Goal: Information Seeking & Learning: Learn about a topic

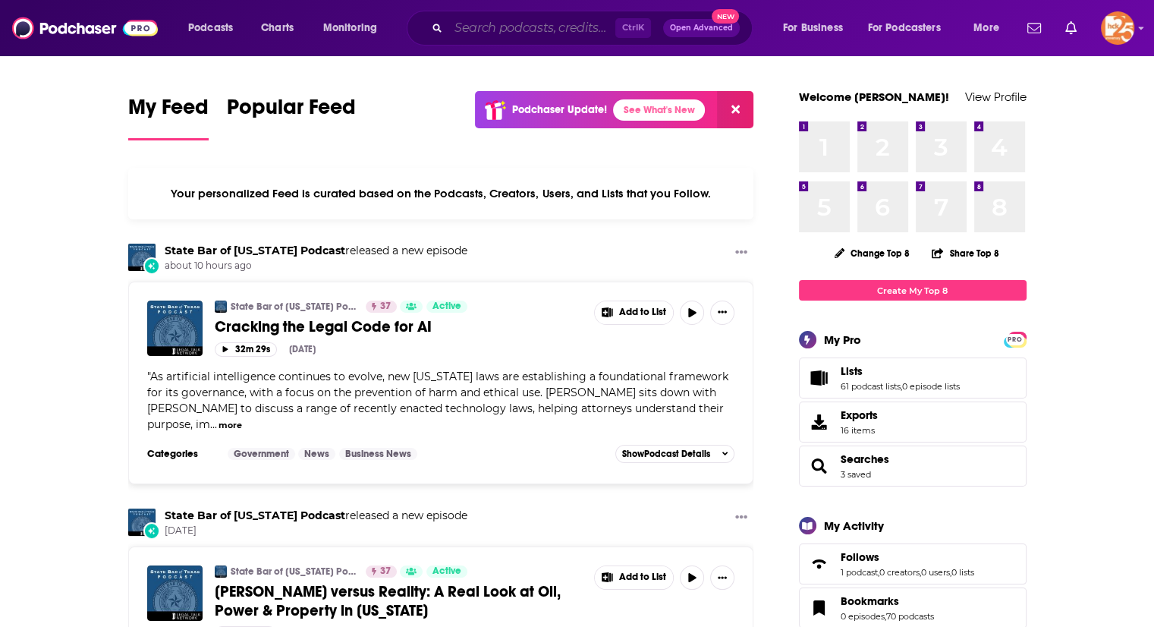
click at [515, 28] on input "Search podcasts, credits, & more..." at bounding box center [532, 28] width 167 height 24
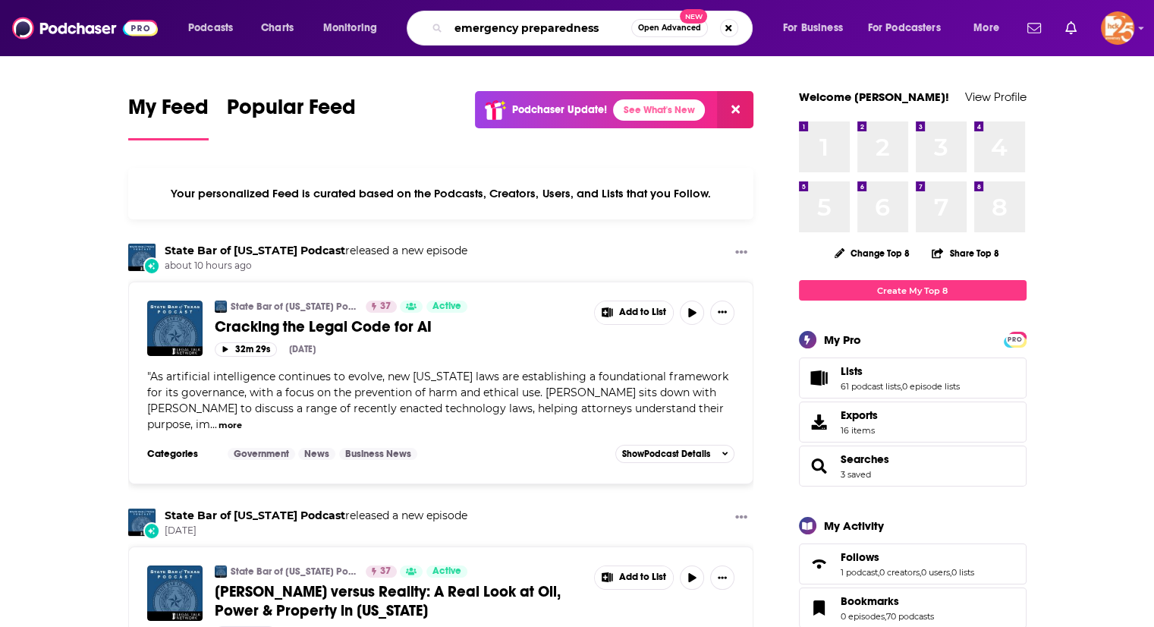
type input "emergency preparedness"
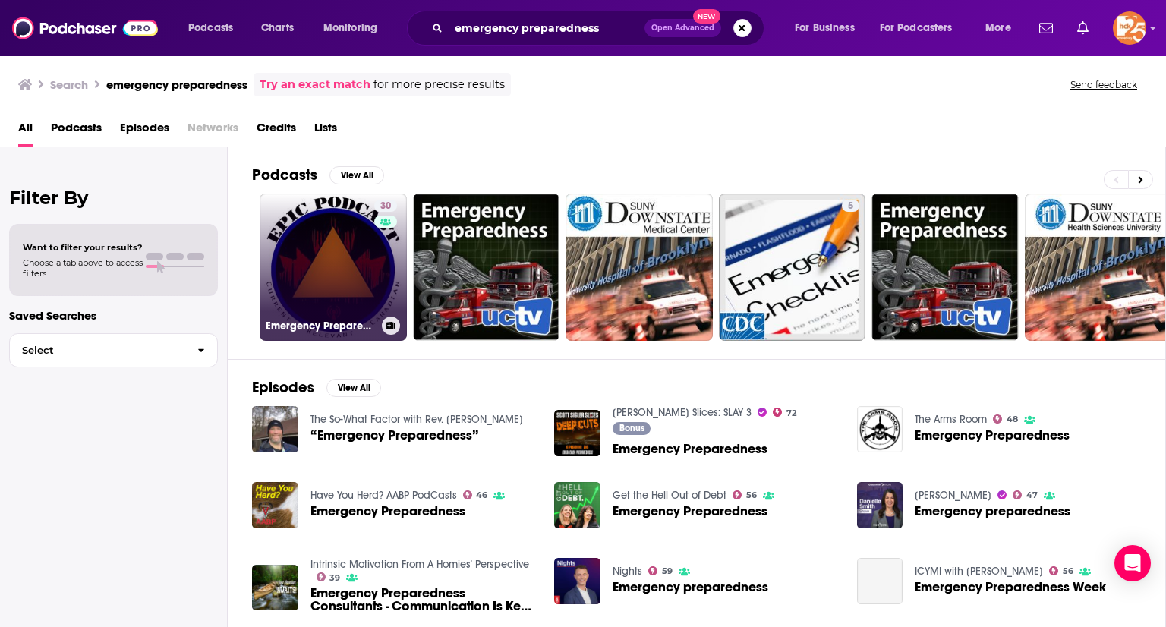
click at [323, 233] on link "30 Emergency Preparedness in [GEOGRAPHIC_DATA] (EPIC) Podcast" at bounding box center [333, 267] width 147 height 147
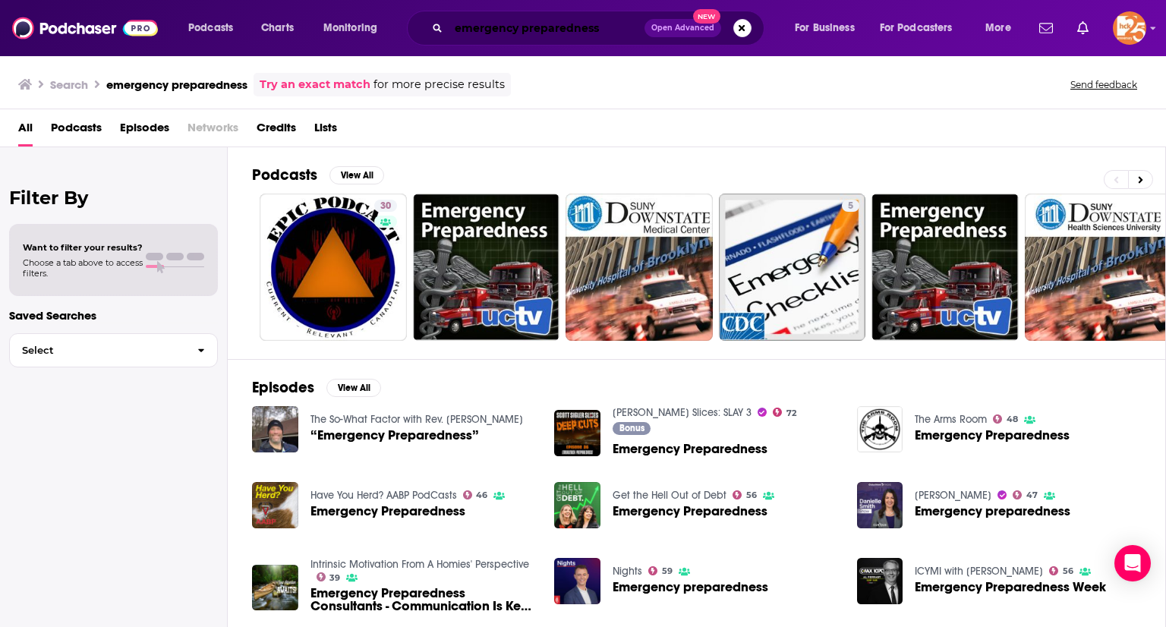
click at [480, 31] on input "emergency preparedness" at bounding box center [547, 28] width 196 height 24
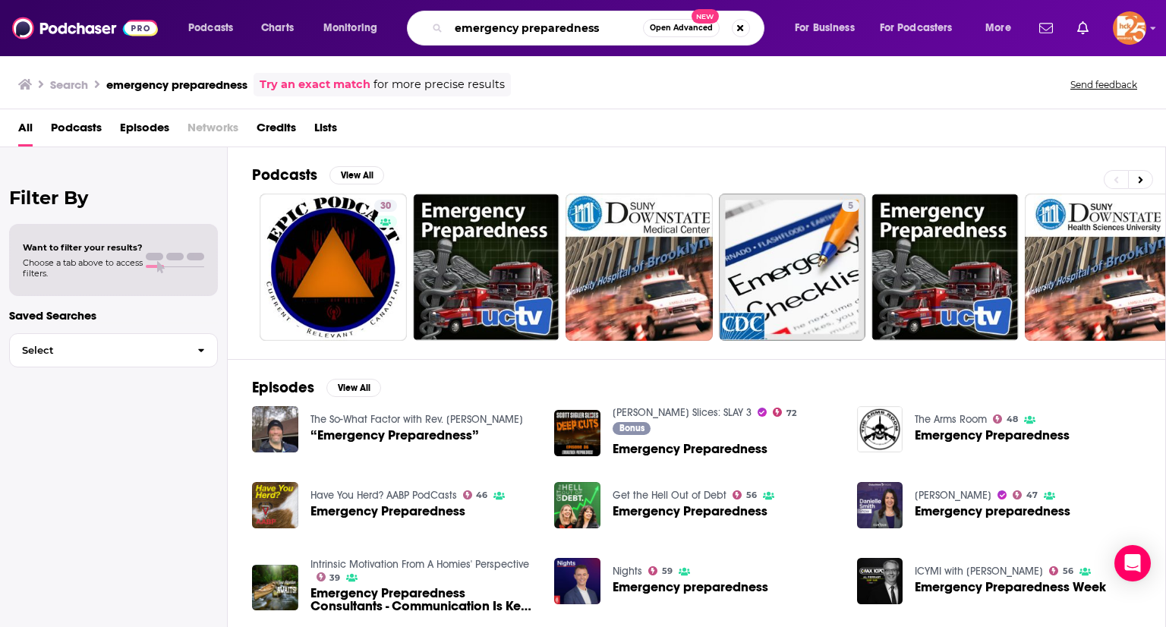
click at [480, 31] on input "emergency preparedness" at bounding box center [546, 28] width 194 height 24
type input "Disaster Tough Podcast"
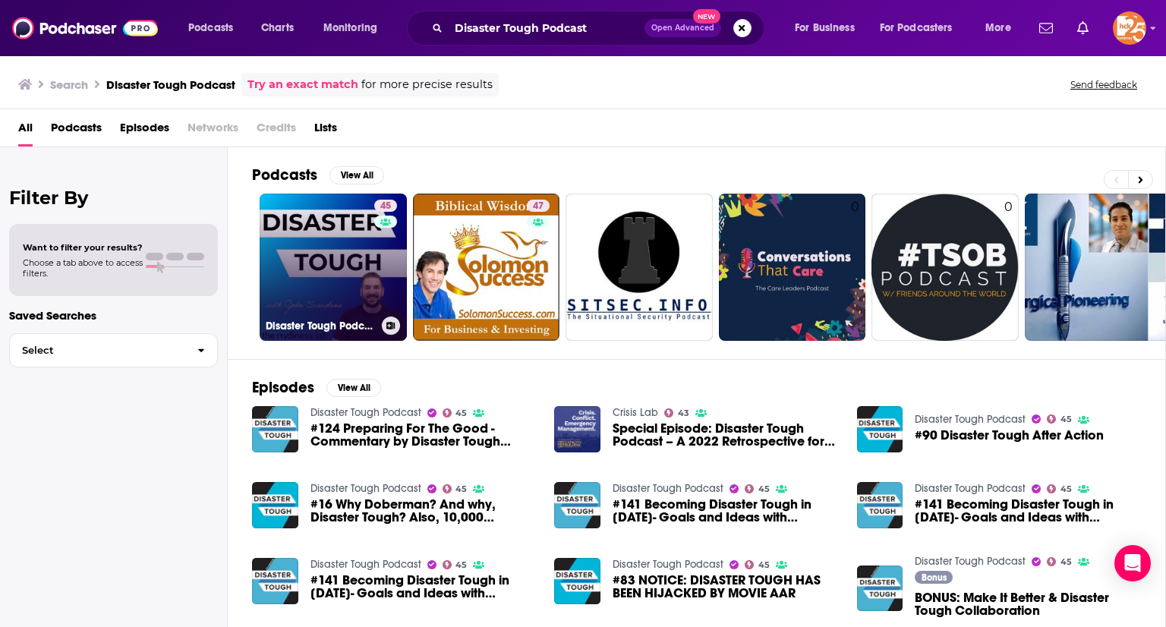
click at [319, 244] on link "45 Disaster Tough Podcast" at bounding box center [333, 267] width 147 height 147
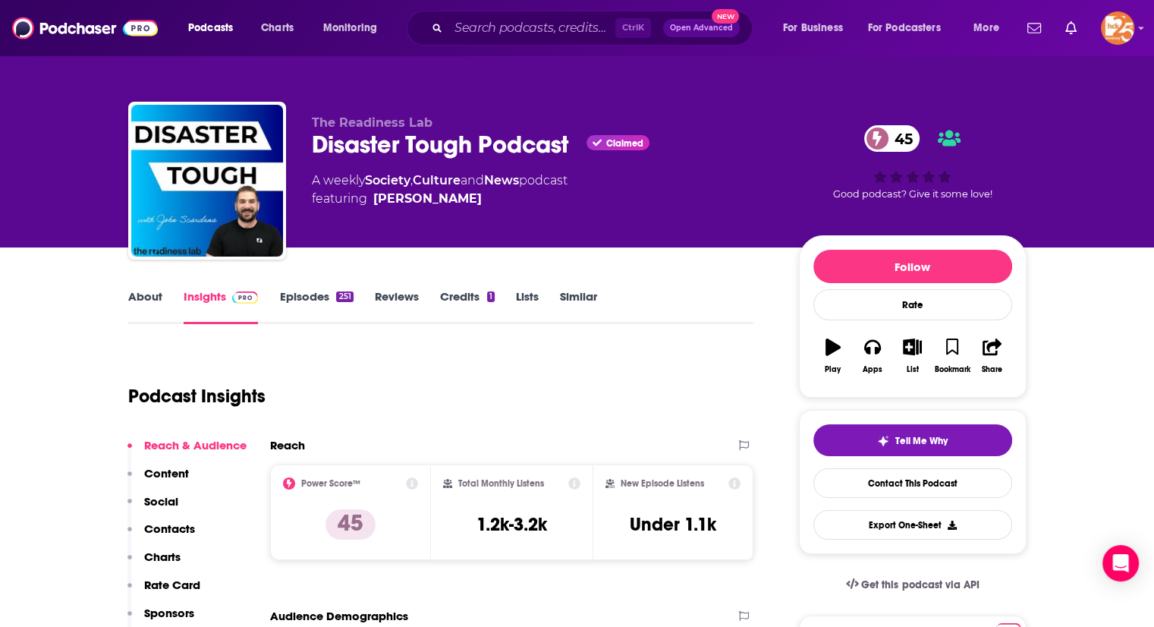
click at [294, 296] on link "Episodes 251" at bounding box center [316, 306] width 74 height 35
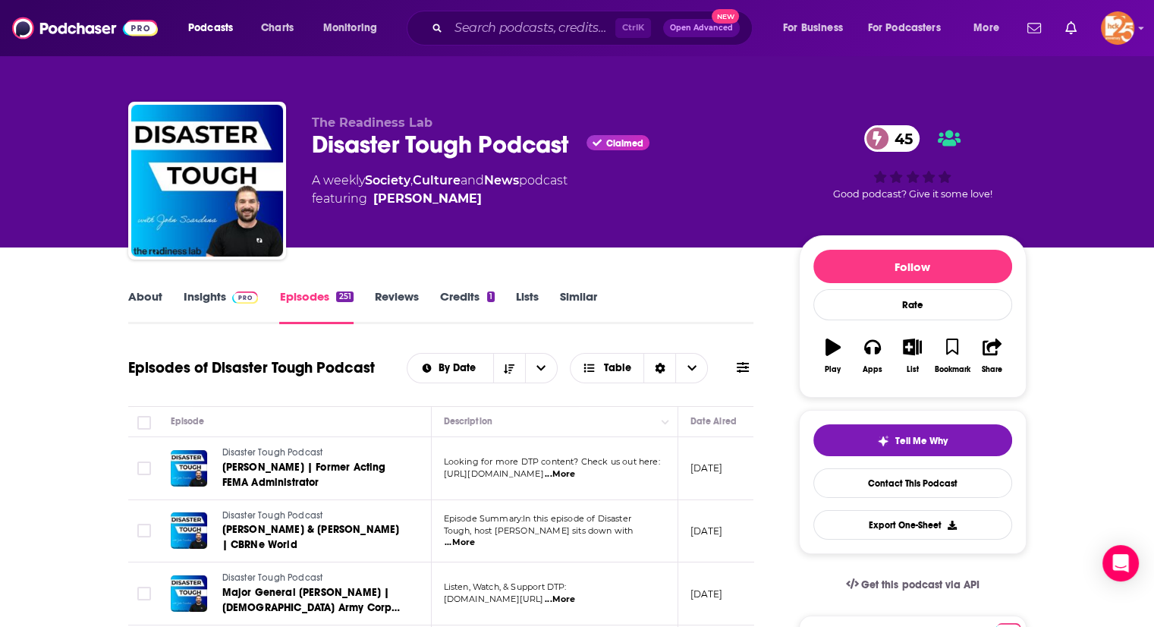
click at [475, 537] on span "...More" at bounding box center [460, 543] width 30 height 12
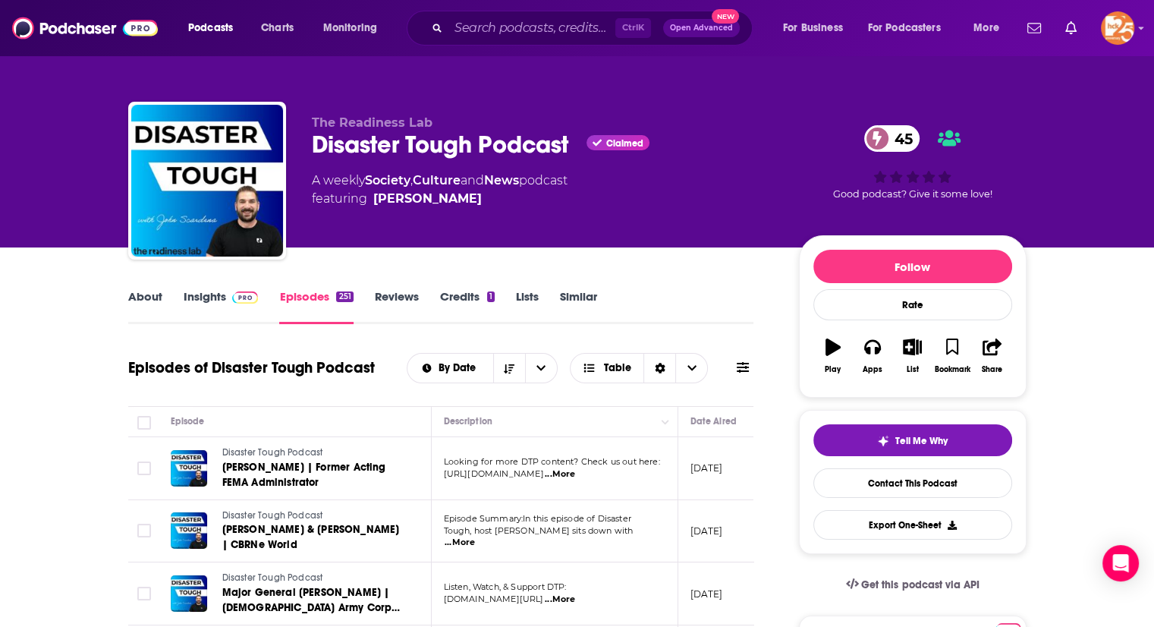
click at [134, 304] on link "About" at bounding box center [145, 306] width 34 height 35
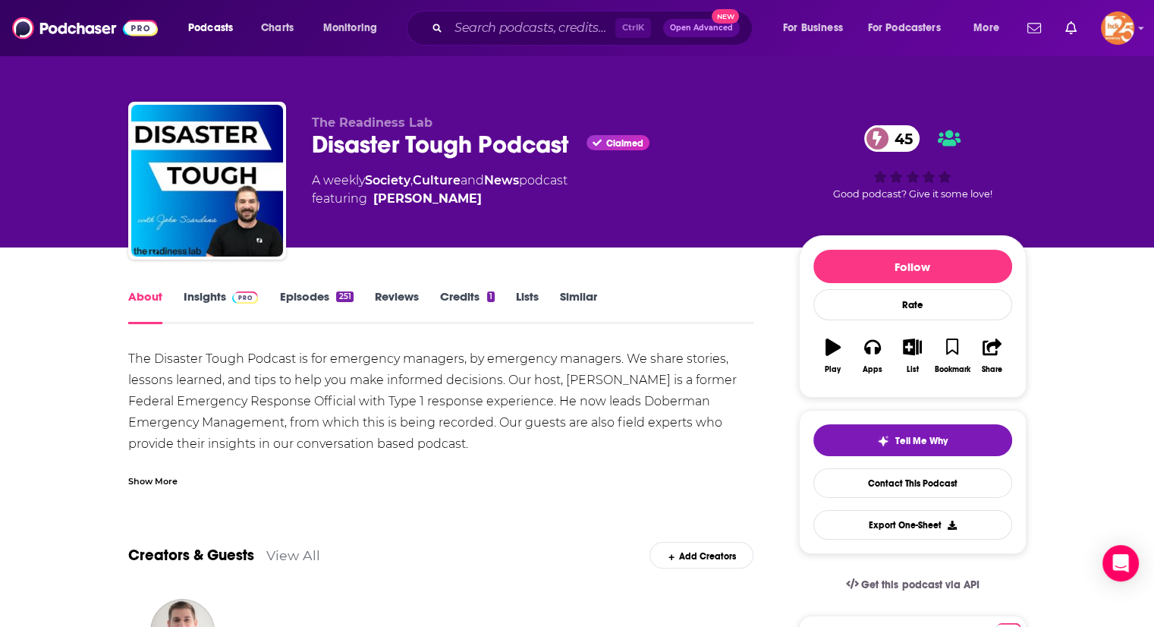
click at [480, 14] on div "Ctrl K Open Advanced New" at bounding box center [580, 28] width 346 height 35
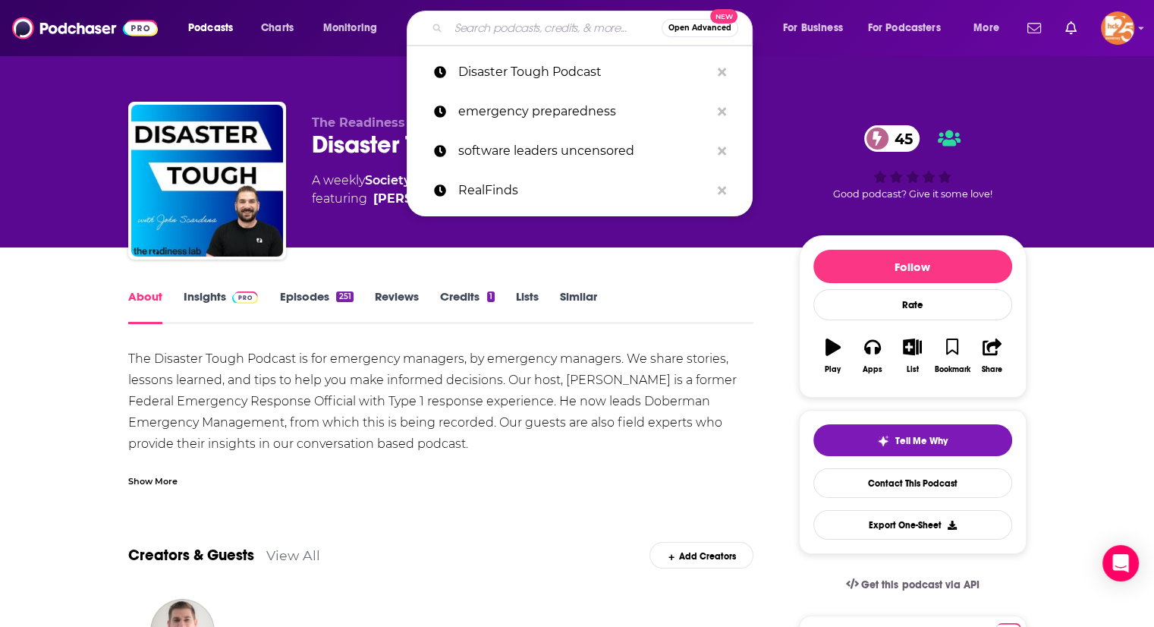
click at [474, 22] on input "Search podcasts, credits, & more..." at bounding box center [555, 28] width 213 height 24
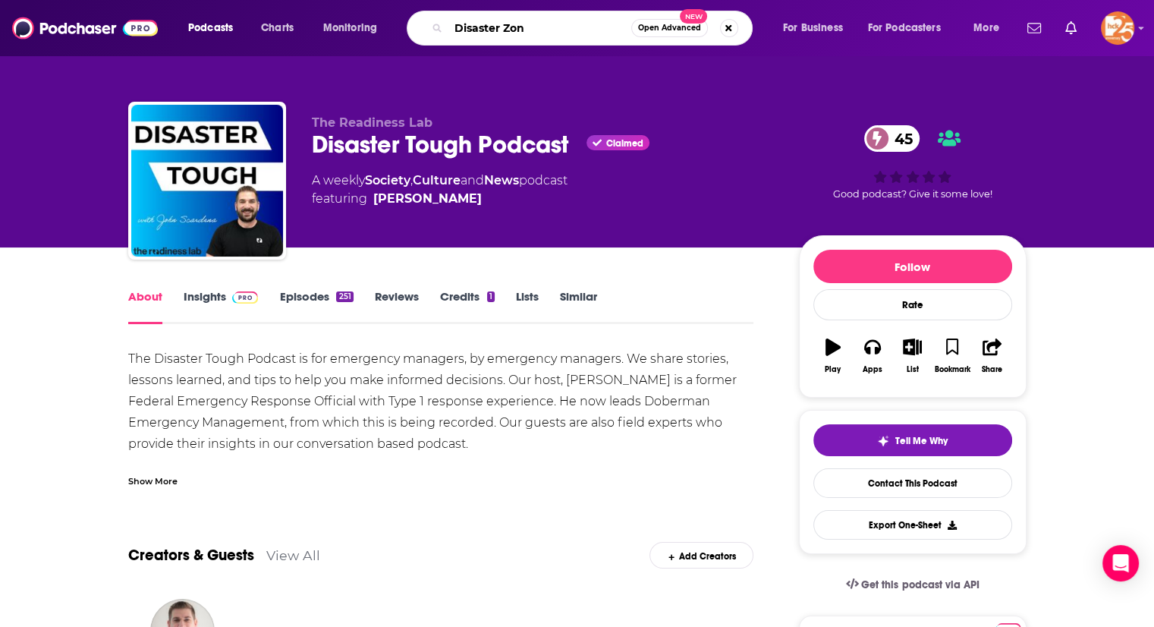
type input "Disaster Zone"
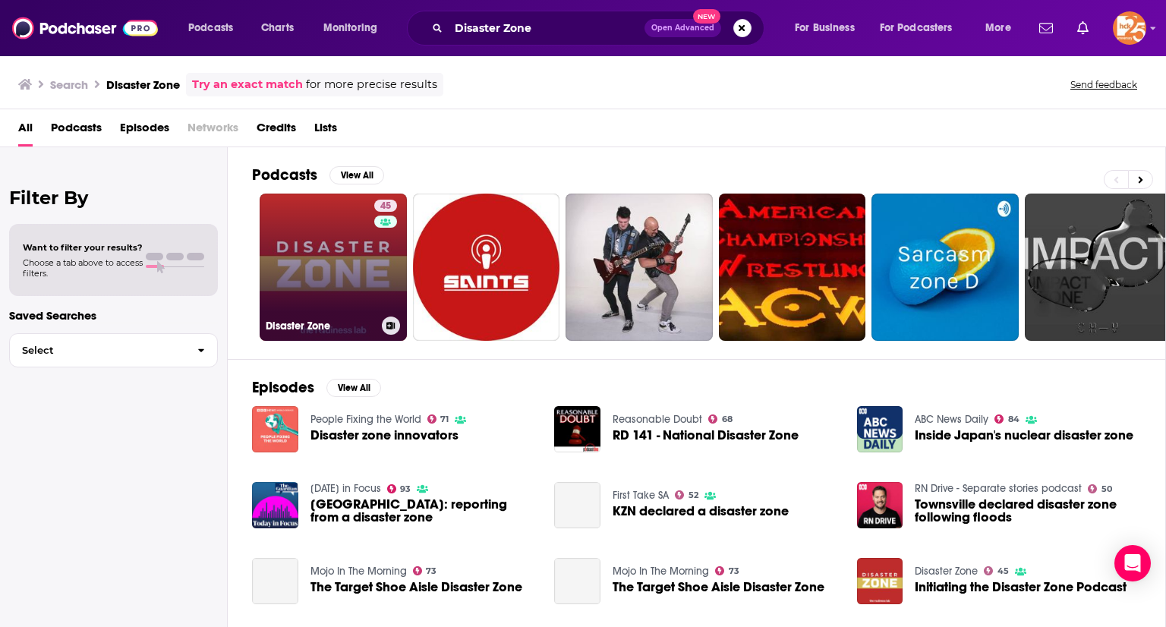
click at [298, 279] on link "45 Disaster Zone" at bounding box center [333, 267] width 147 height 147
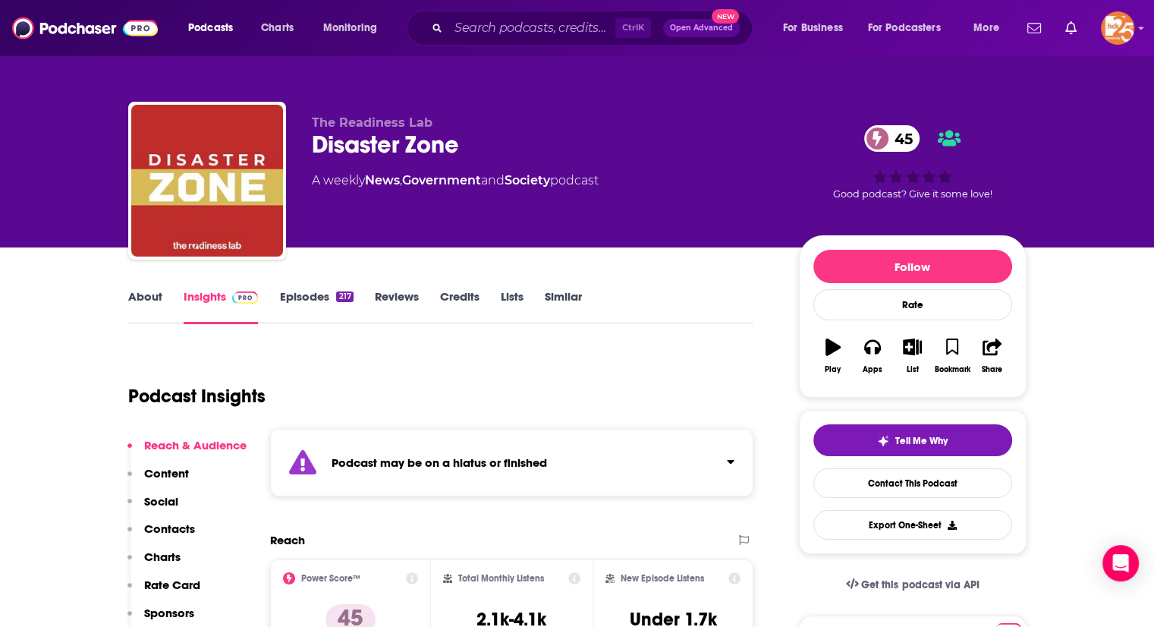
click at [282, 310] on link "Episodes 217" at bounding box center [316, 306] width 74 height 35
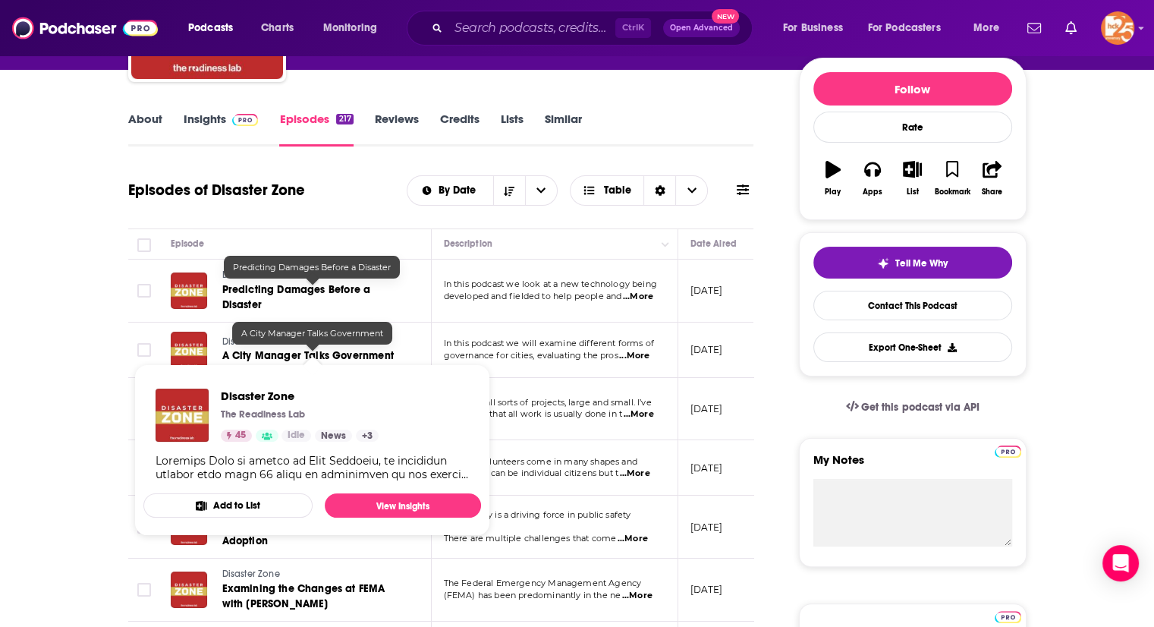
scroll to position [166, 0]
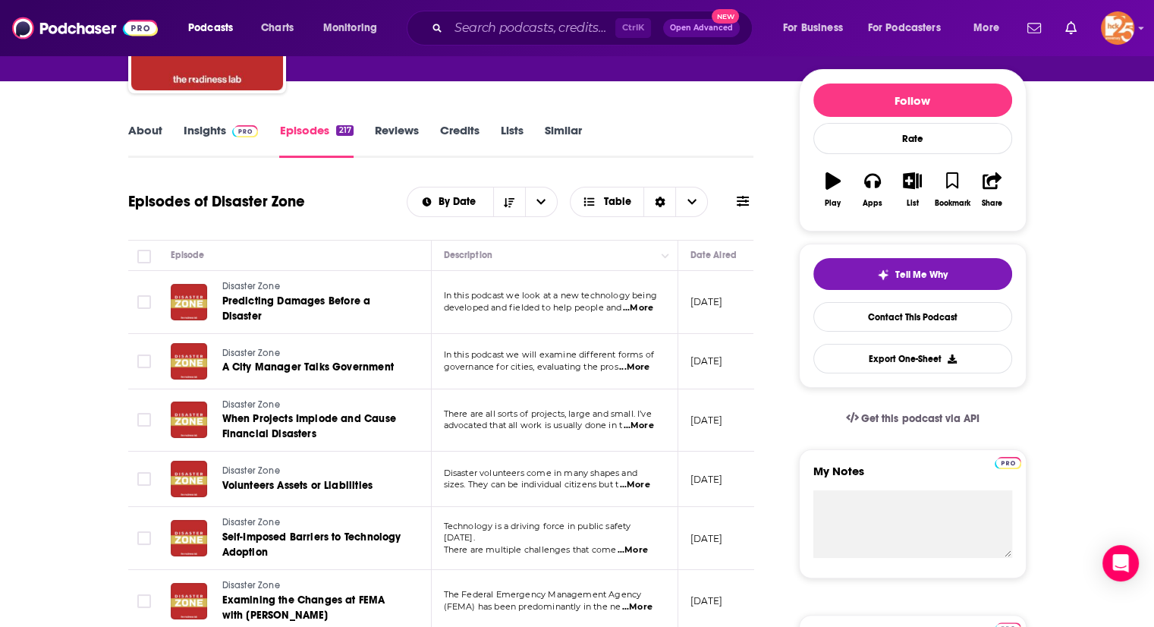
click at [628, 300] on span "In this podcast we look at a new technology being" at bounding box center [550, 295] width 213 height 11
click at [635, 307] on span "...More" at bounding box center [638, 308] width 30 height 12
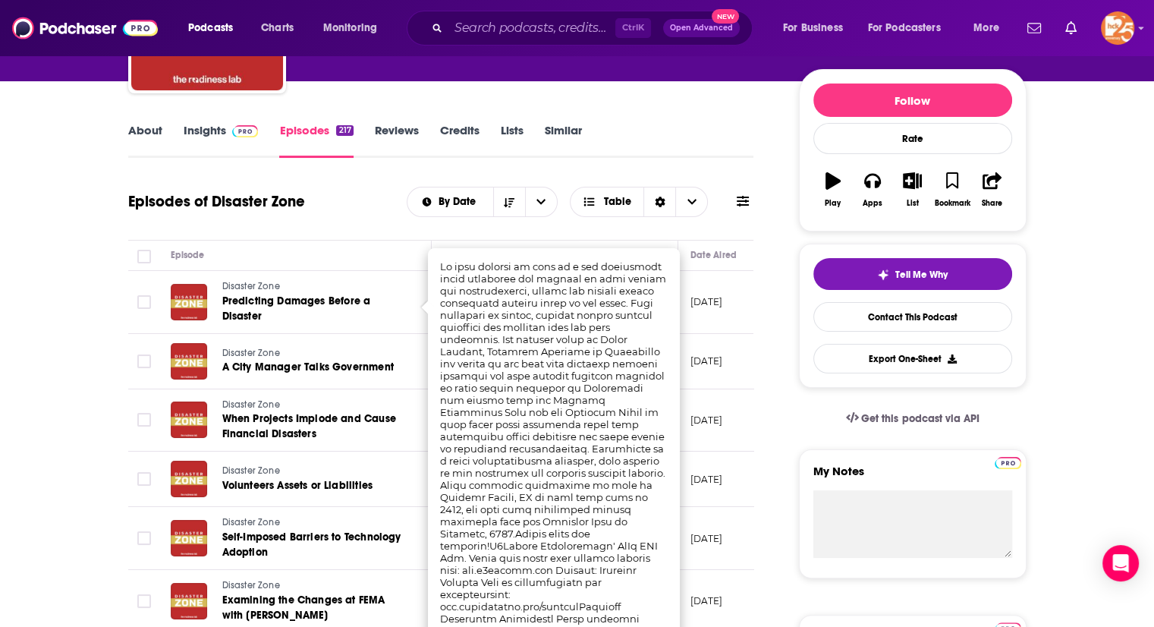
click at [713, 328] on td "[DATE]" at bounding box center [728, 302] width 99 height 63
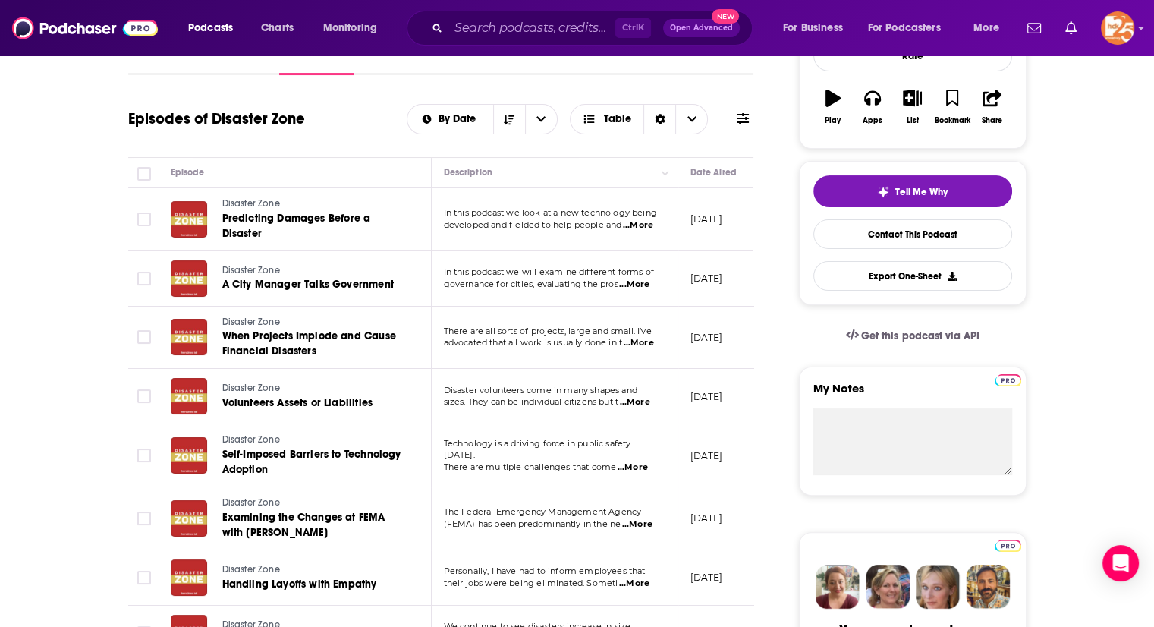
scroll to position [298, 0]
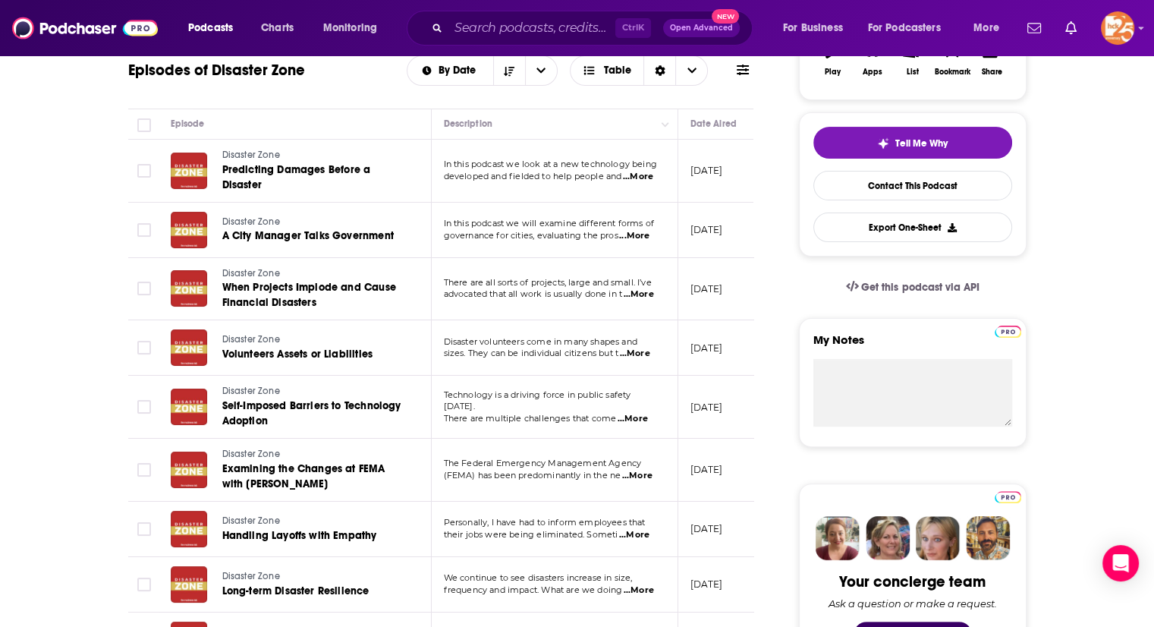
click at [623, 291] on span "advocated that all work is usually done in t" at bounding box center [533, 293] width 179 height 11
click at [634, 291] on span "...More" at bounding box center [639, 294] width 30 height 12
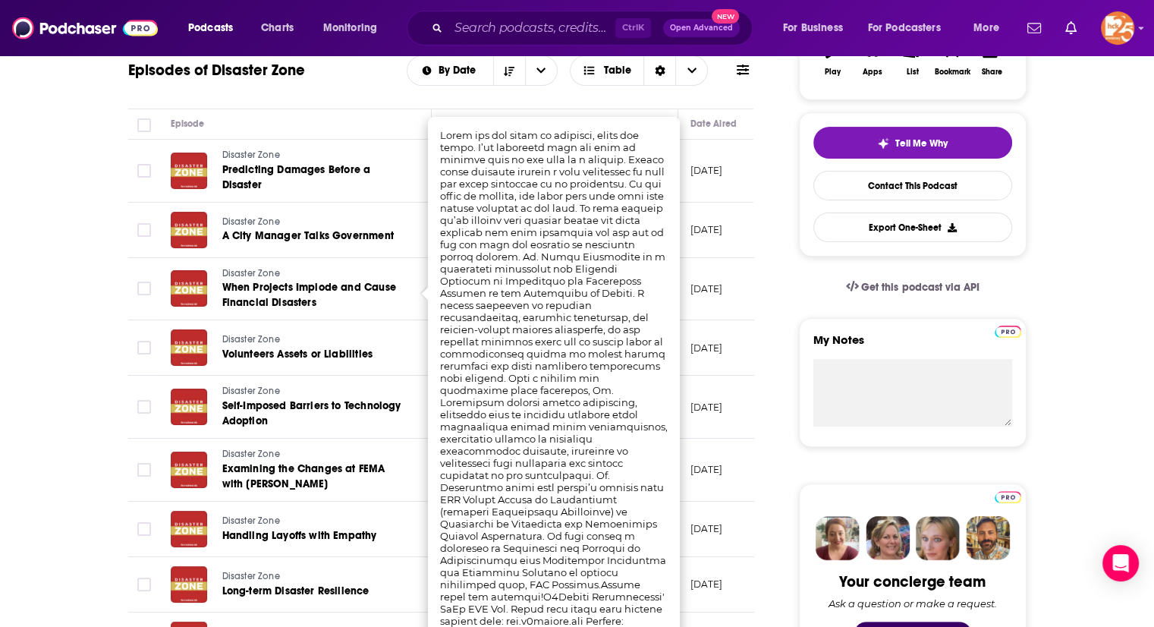
click at [710, 285] on p "[DATE]" at bounding box center [707, 288] width 33 height 13
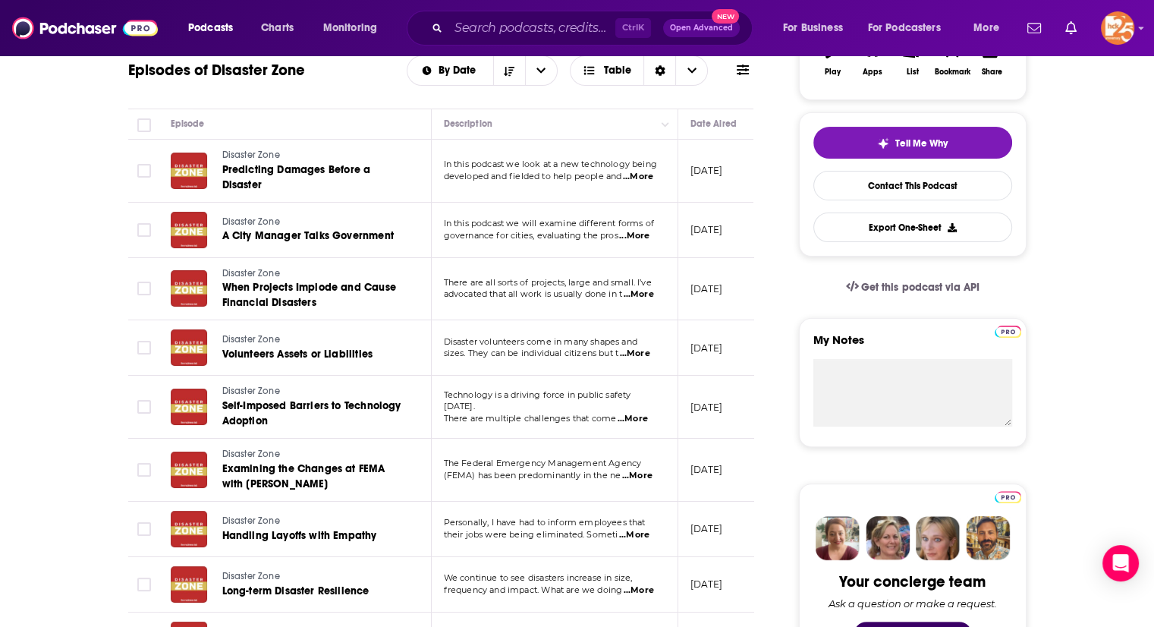
scroll to position [0, 0]
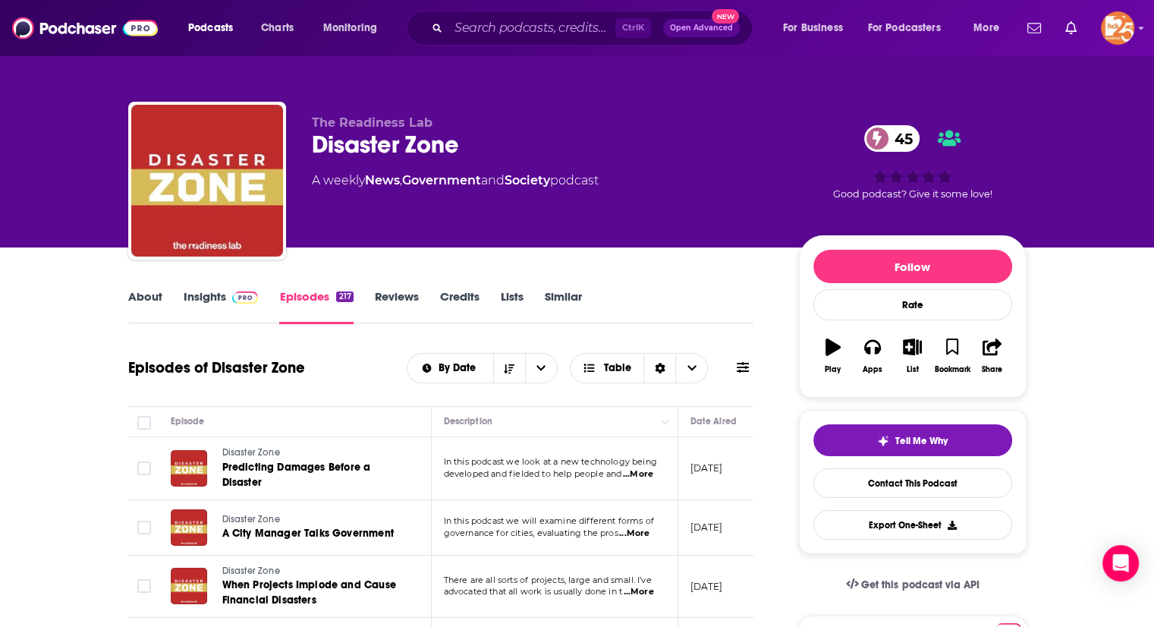
click at [146, 298] on link "About" at bounding box center [145, 306] width 34 height 35
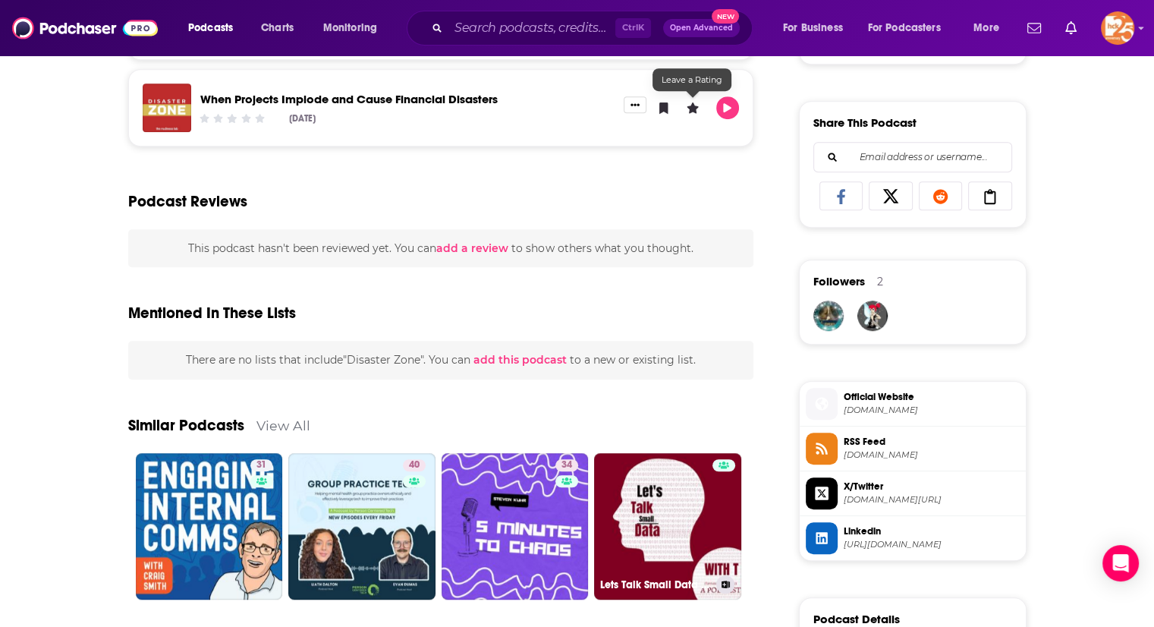
scroll to position [927, 0]
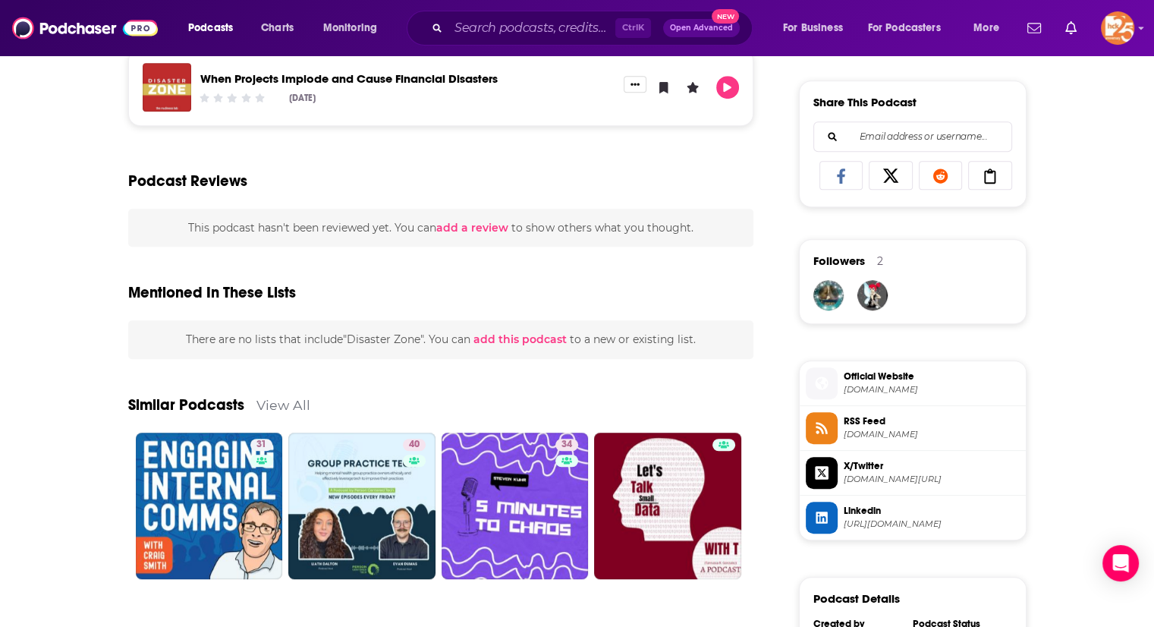
click at [859, 378] on span "Official Website" at bounding box center [932, 377] width 176 height 14
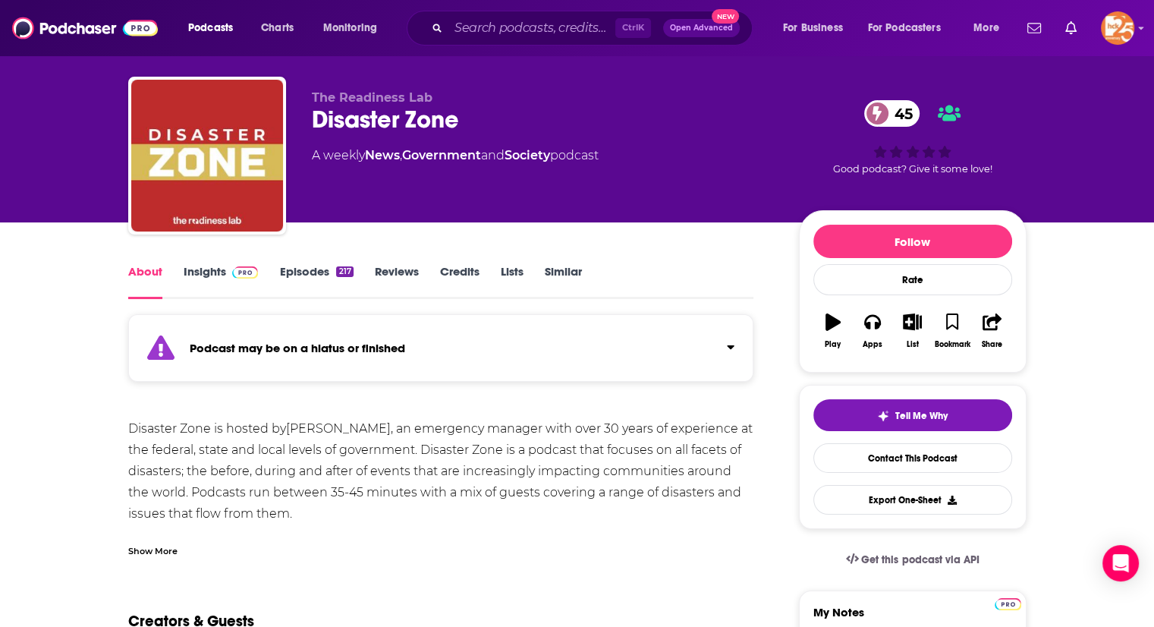
scroll to position [0, 0]
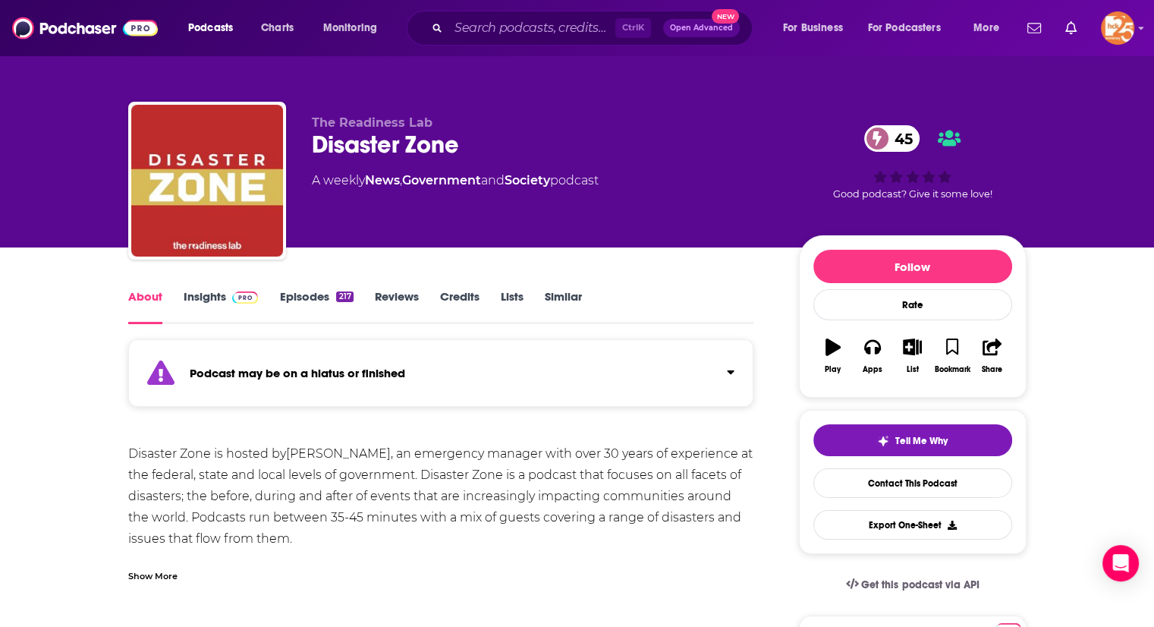
click at [202, 294] on link "Insights" at bounding box center [221, 306] width 75 height 35
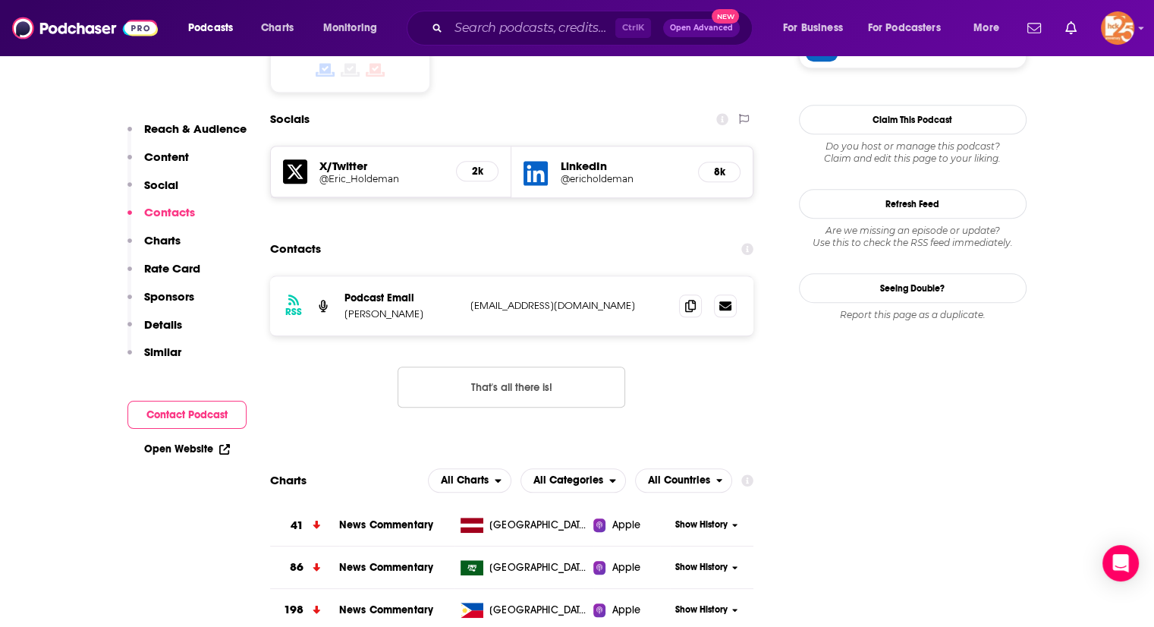
scroll to position [1401, 0]
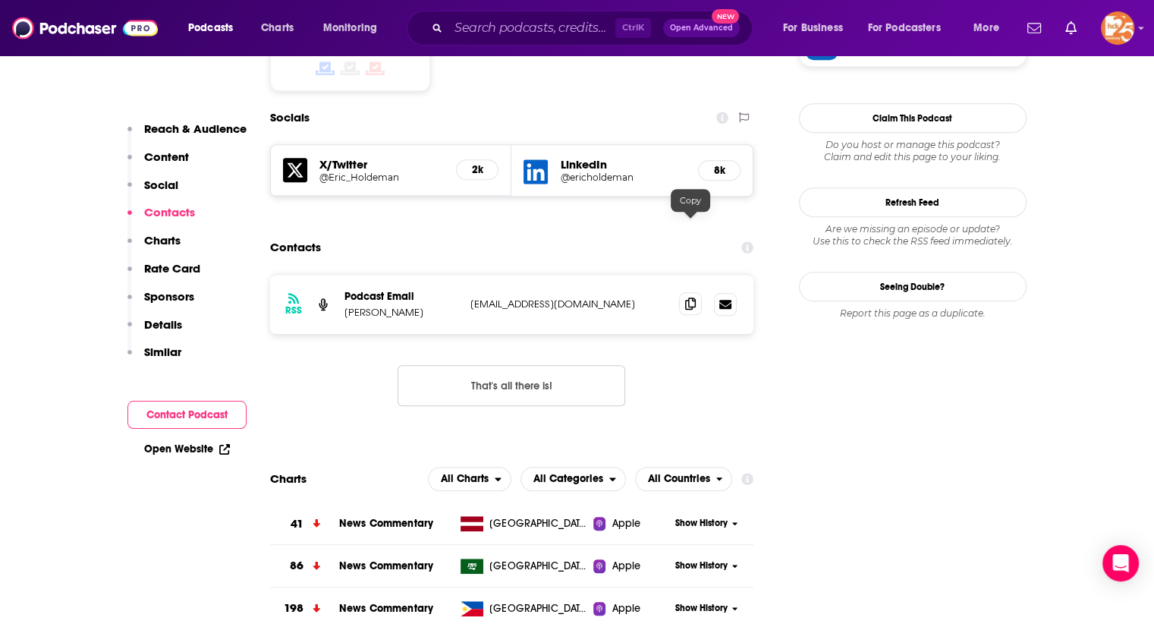
click at [688, 298] on icon at bounding box center [690, 304] width 11 height 12
click at [477, 25] on input "Search podcasts, credits, & more..." at bounding box center [532, 28] width 167 height 24
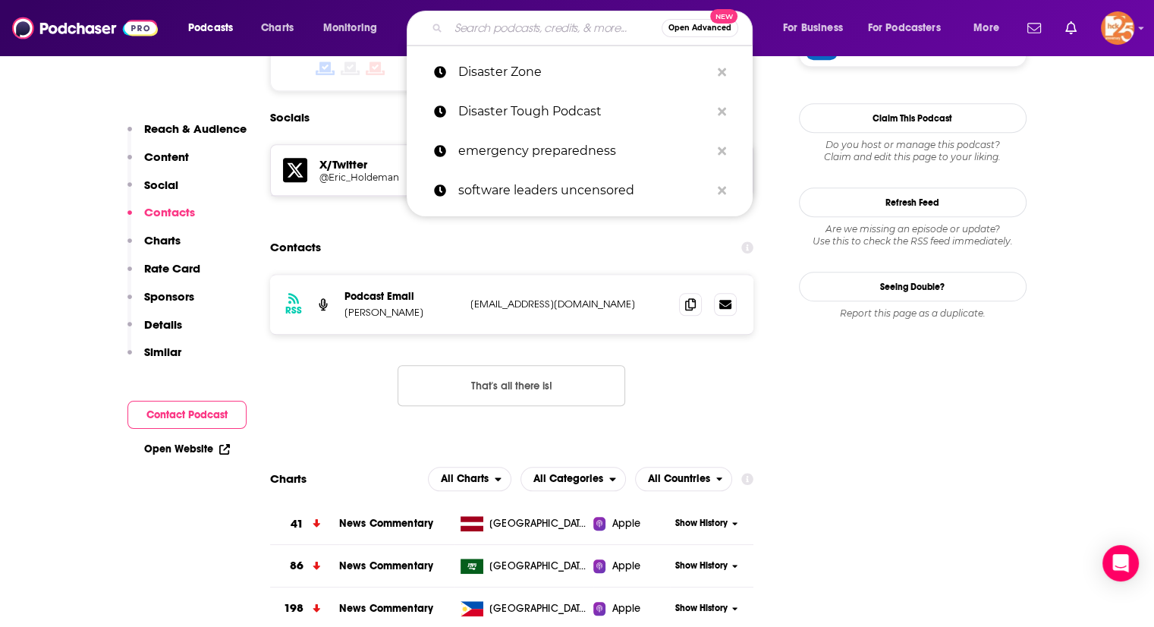
paste input "Before, During & After (FEMA Podcast)"
type input "Before, During & After (FEMA Podcast)"
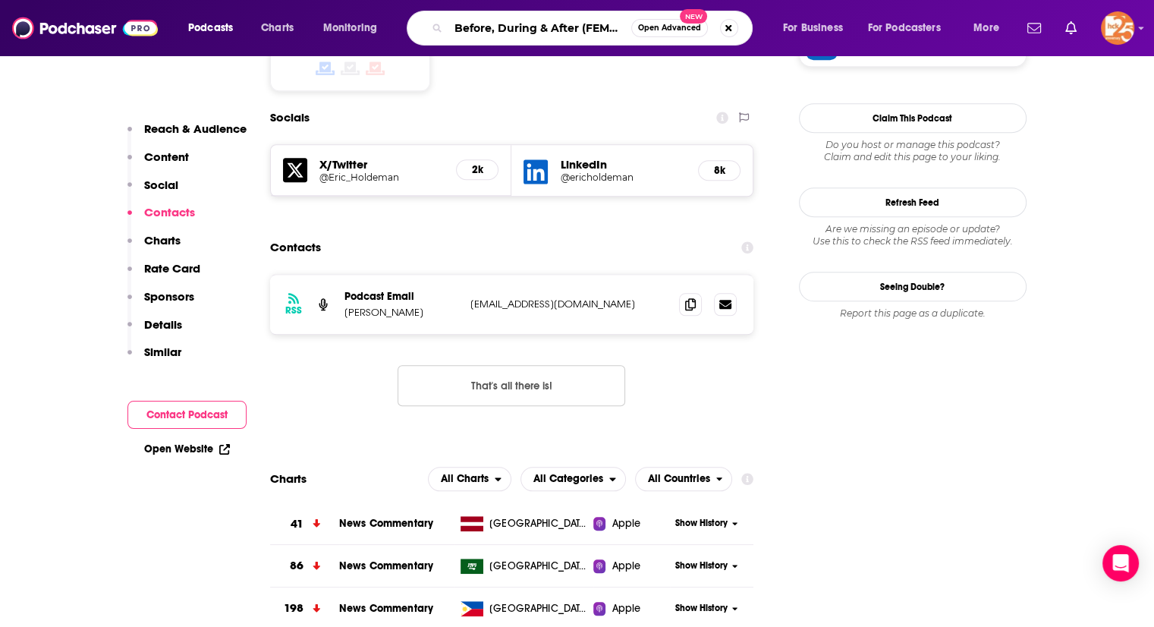
scroll to position [0, 45]
